Goal: Transaction & Acquisition: Purchase product/service

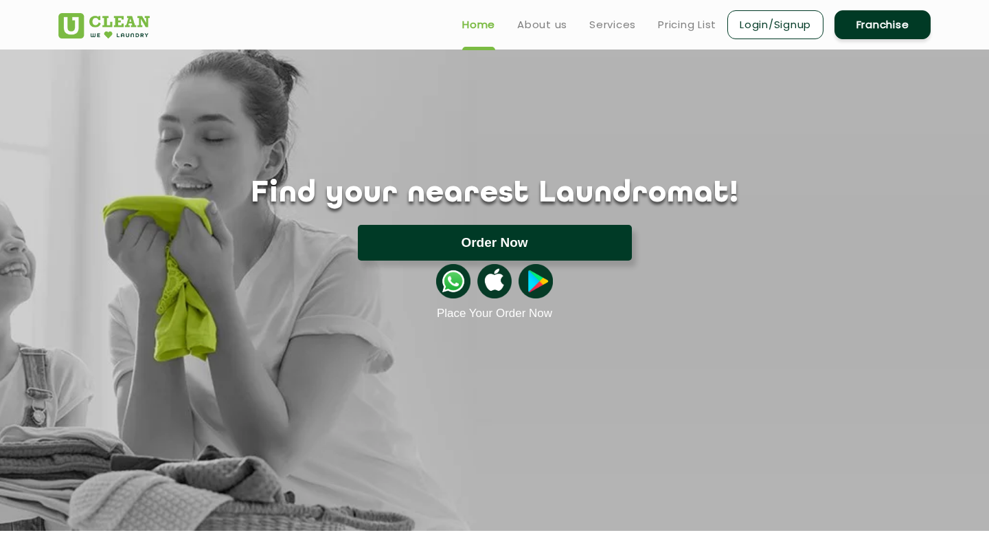
click at [519, 251] on button "Order Now" at bounding box center [495, 243] width 274 height 36
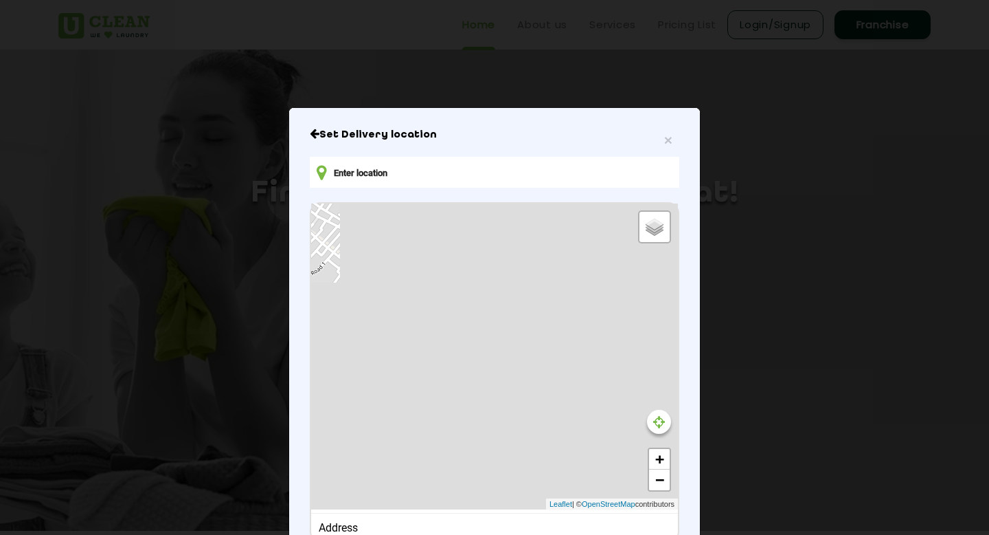
type input "[STREET_ADDRESS][PERSON_NAME][PERSON_NAME][PERSON_NAME]"
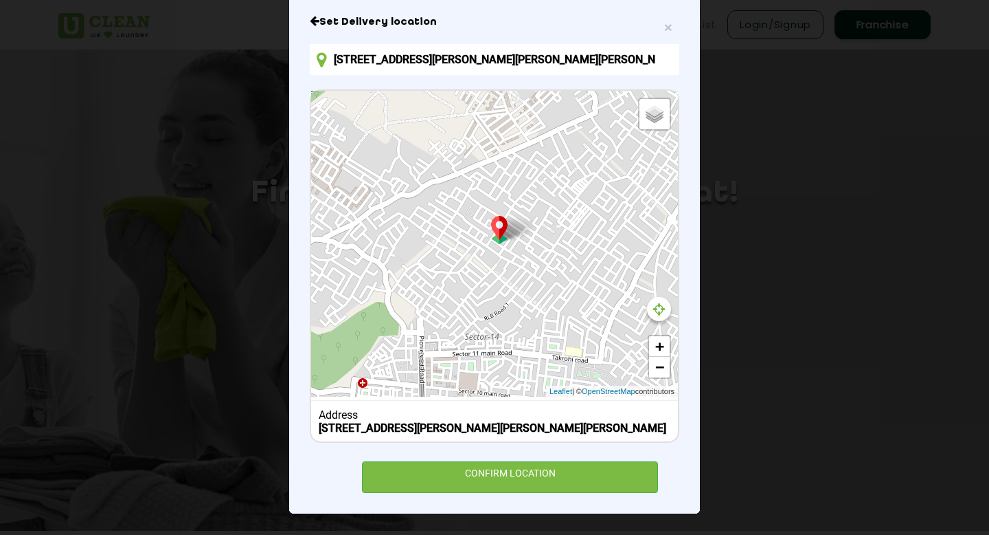
scroll to position [124, 0]
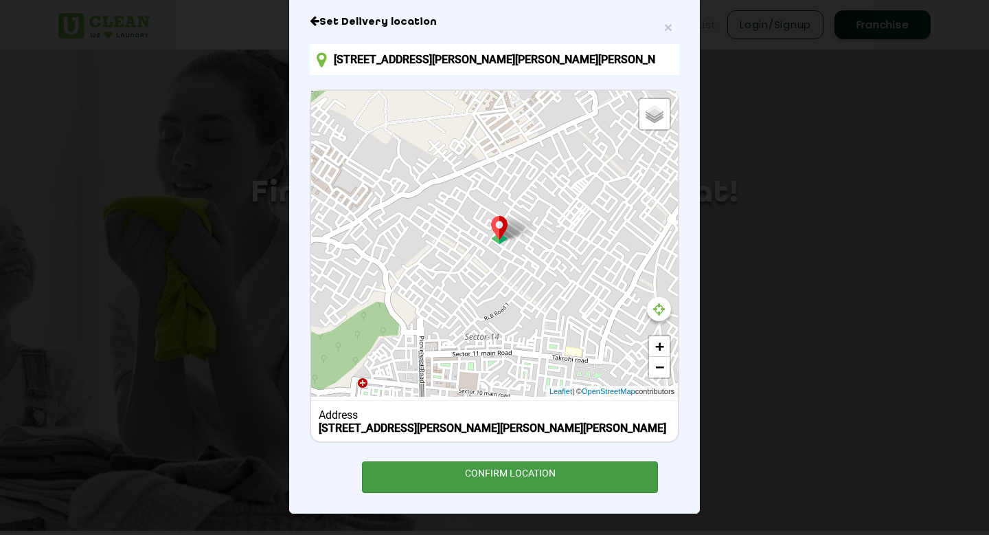
click at [494, 475] on div "CONFIRM LOCATION" at bounding box center [510, 476] width 296 height 31
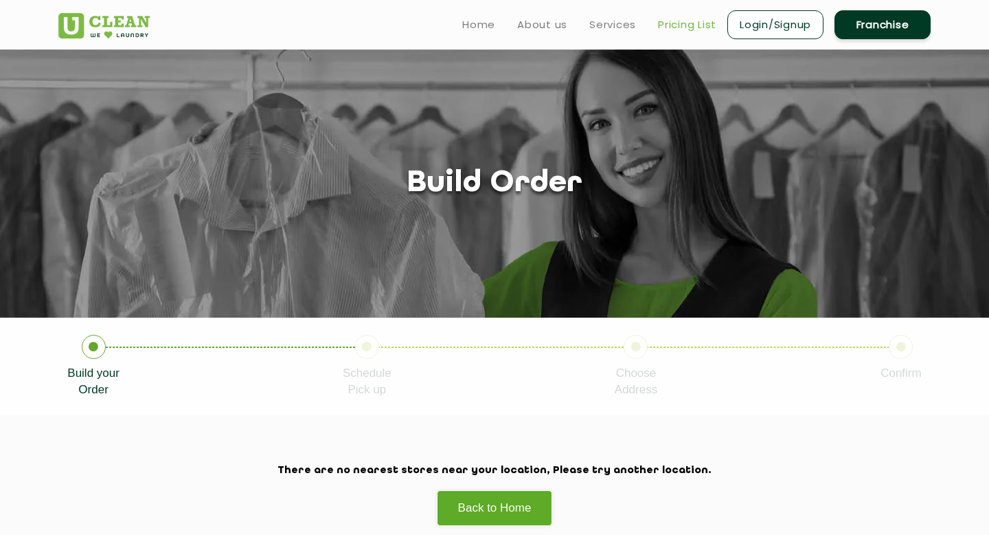
click at [662, 30] on link "Pricing List" at bounding box center [687, 24] width 58 height 16
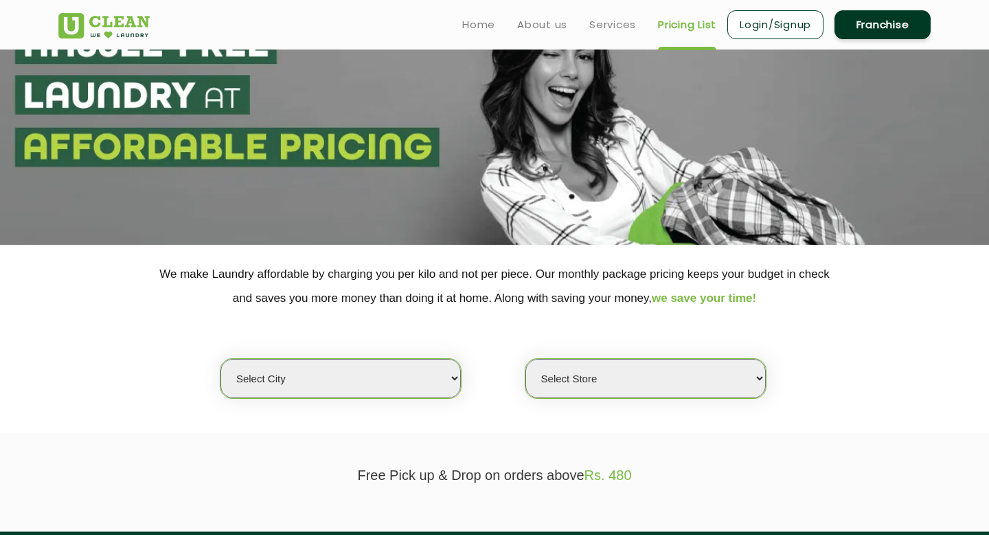
scroll to position [72, 0]
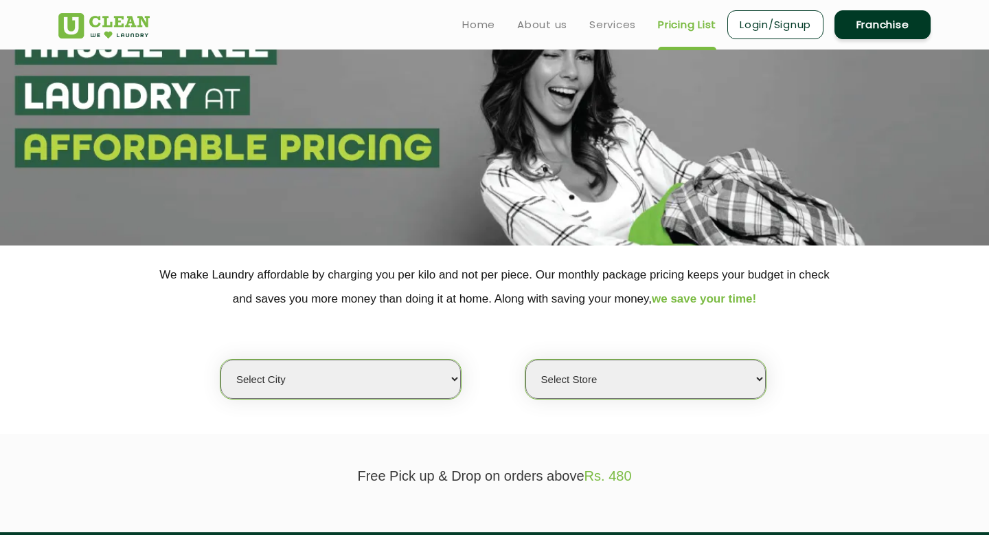
click at [448, 376] on select "Select city [GEOGRAPHIC_DATA] [GEOGRAPHIC_DATA] [GEOGRAPHIC_DATA] [GEOGRAPHIC_D…" at bounding box center [341, 378] width 240 height 39
select select "14"
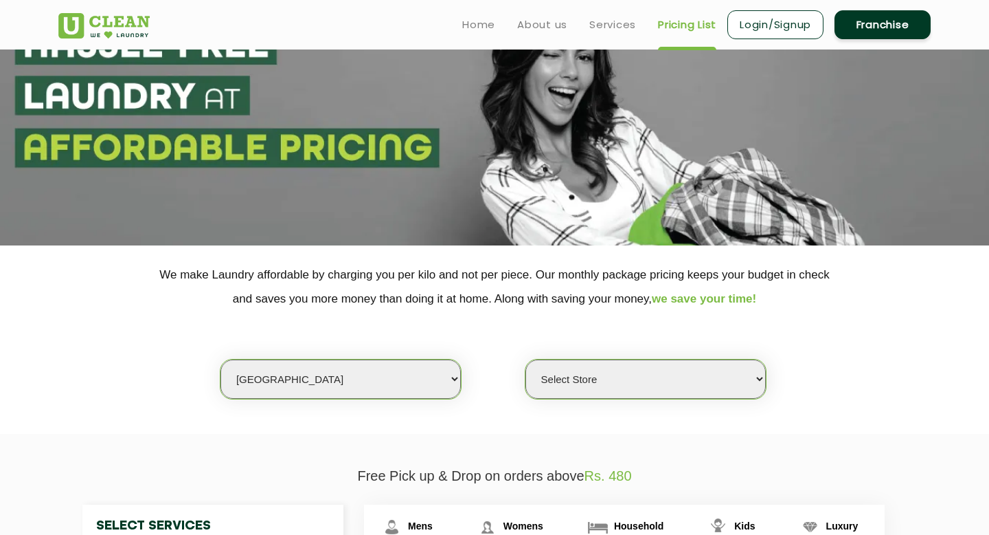
click at [586, 394] on select "Select Store UClean Aliganj UClean Hazratganj [GEOGRAPHIC_DATA] [GEOGRAPHIC_DAT…" at bounding box center [646, 378] width 240 height 39
select select "116"
